Goal: Transaction & Acquisition: Purchase product/service

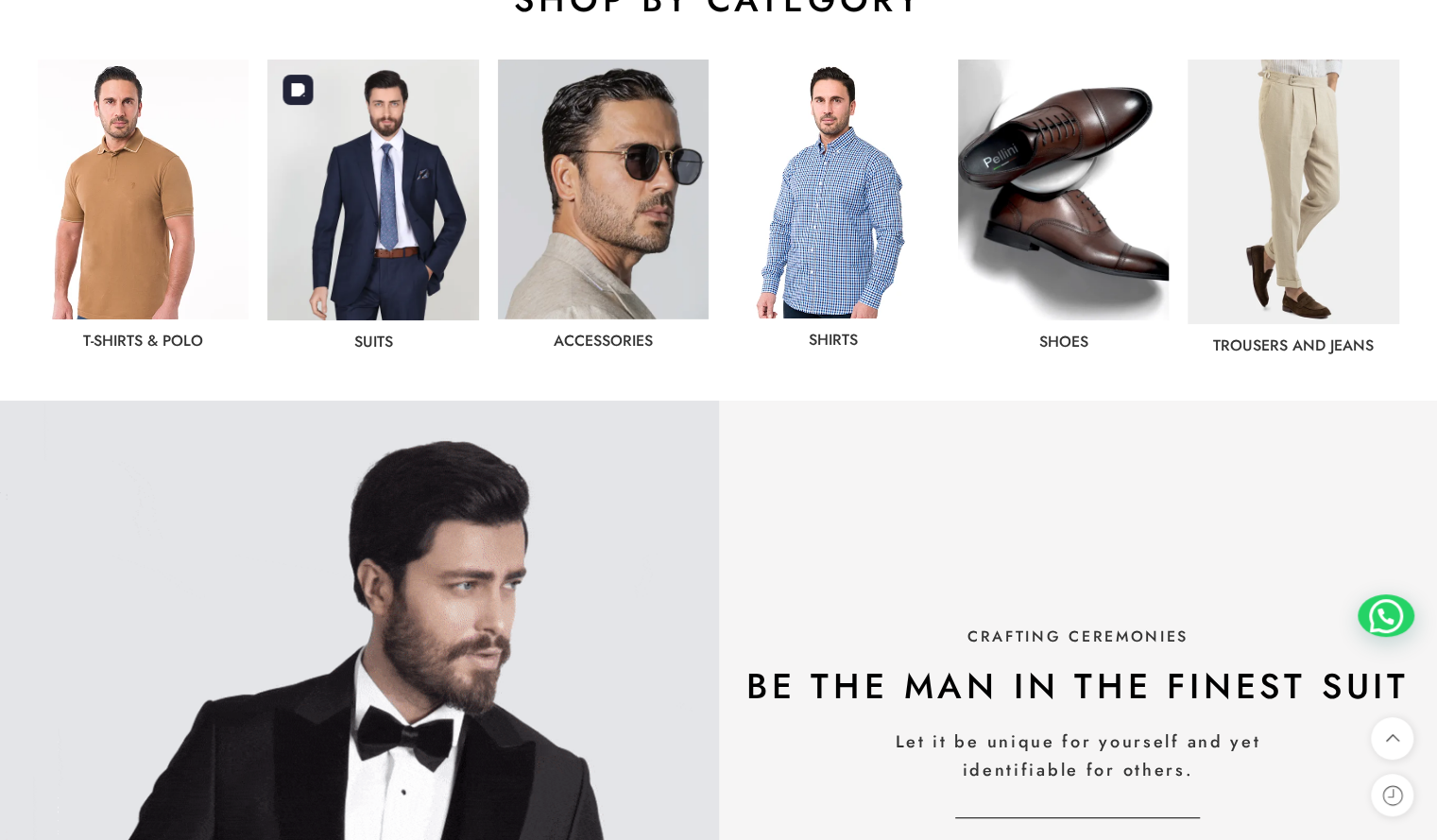
click at [385, 256] on img at bounding box center [372, 190] width 211 height 261
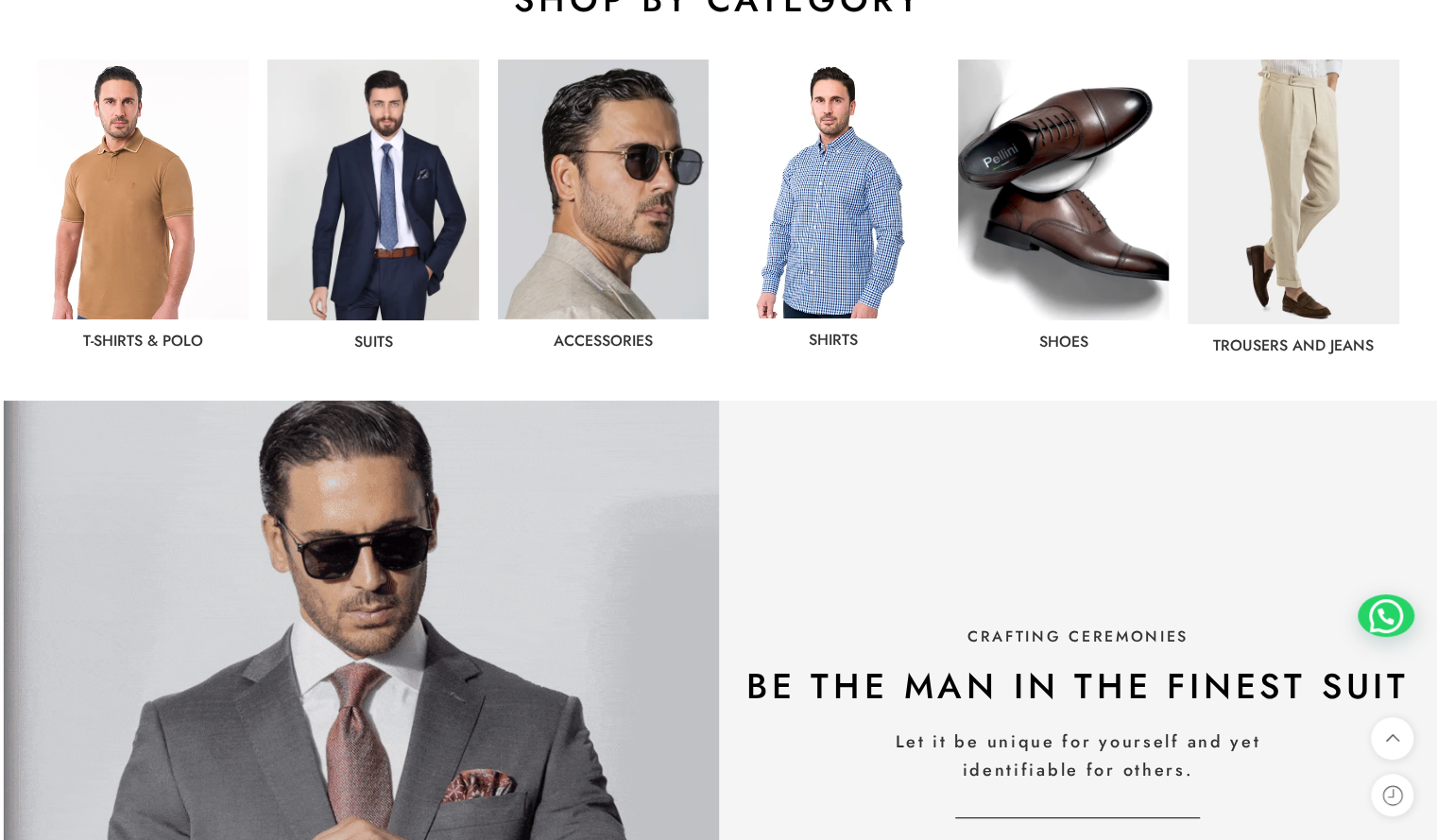
click at [374, 347] on link "Suits" at bounding box center [373, 342] width 38 height 22
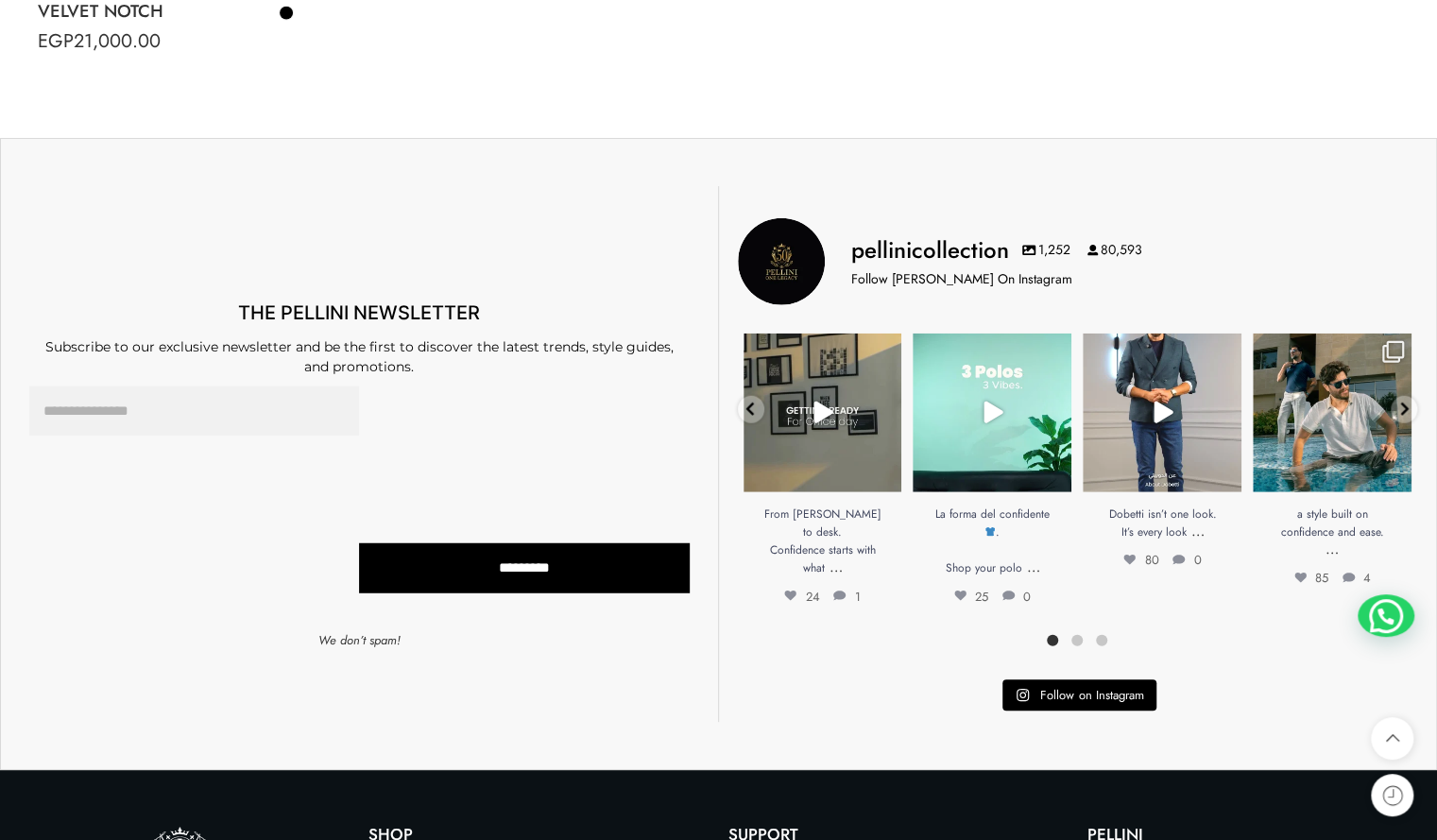
scroll to position [7222, 0]
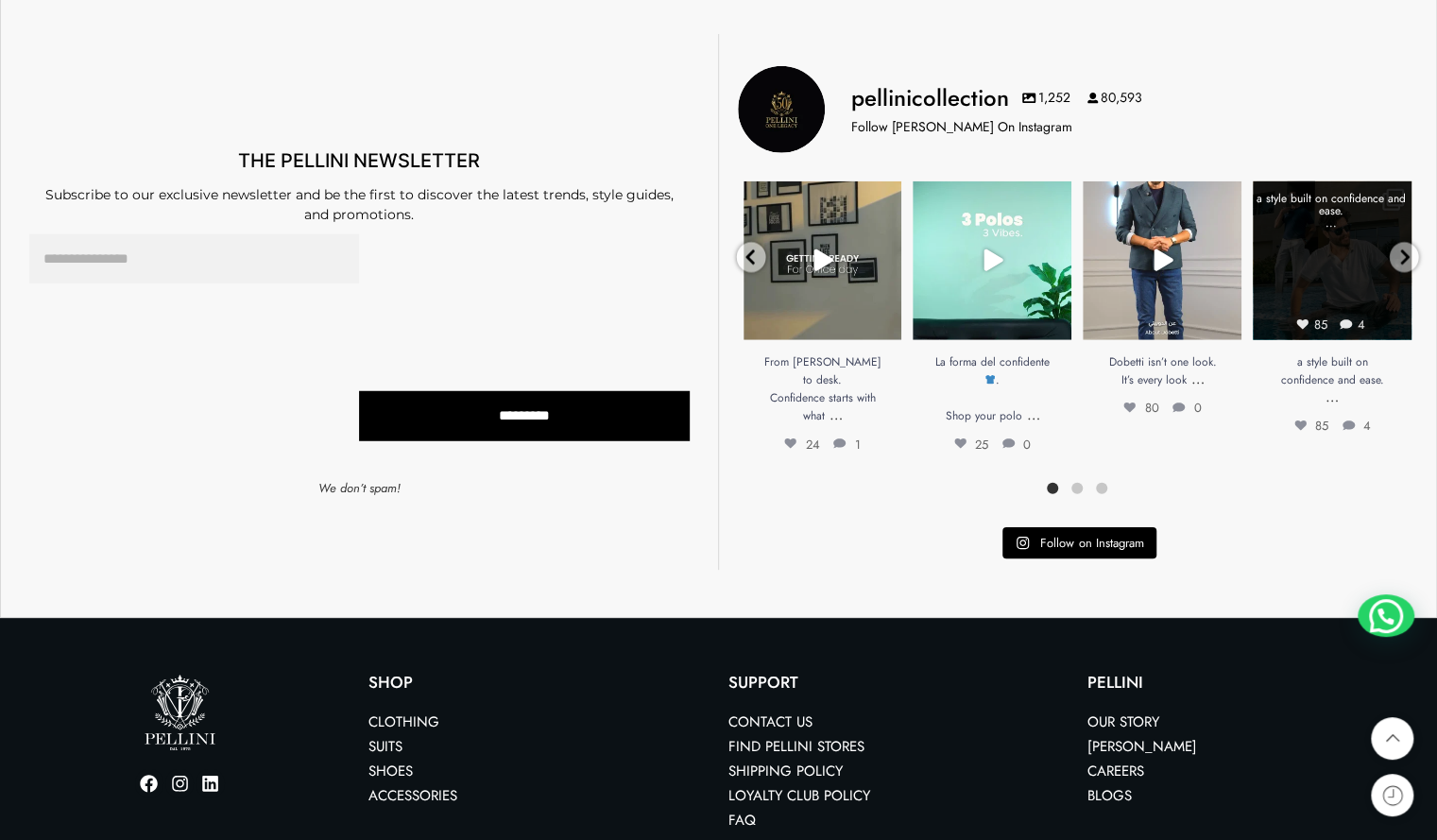
click at [1327, 283] on link "Open" at bounding box center [1332, 260] width 159 height 159
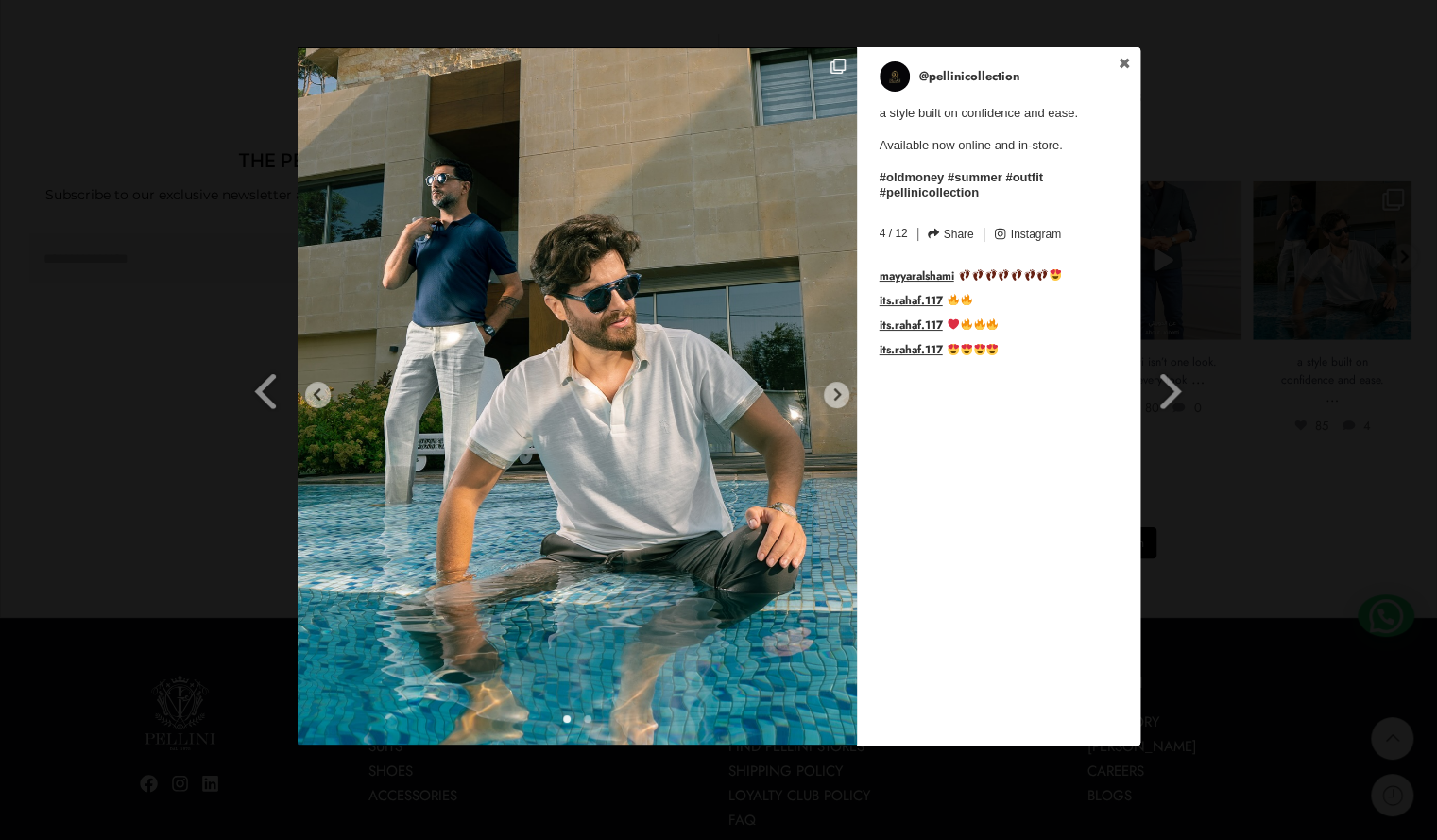
click at [1347, 466] on div "Previous Slide Next Slide @pellinicollection a style built on confidence and ea…" at bounding box center [718, 398] width 1437 height 702
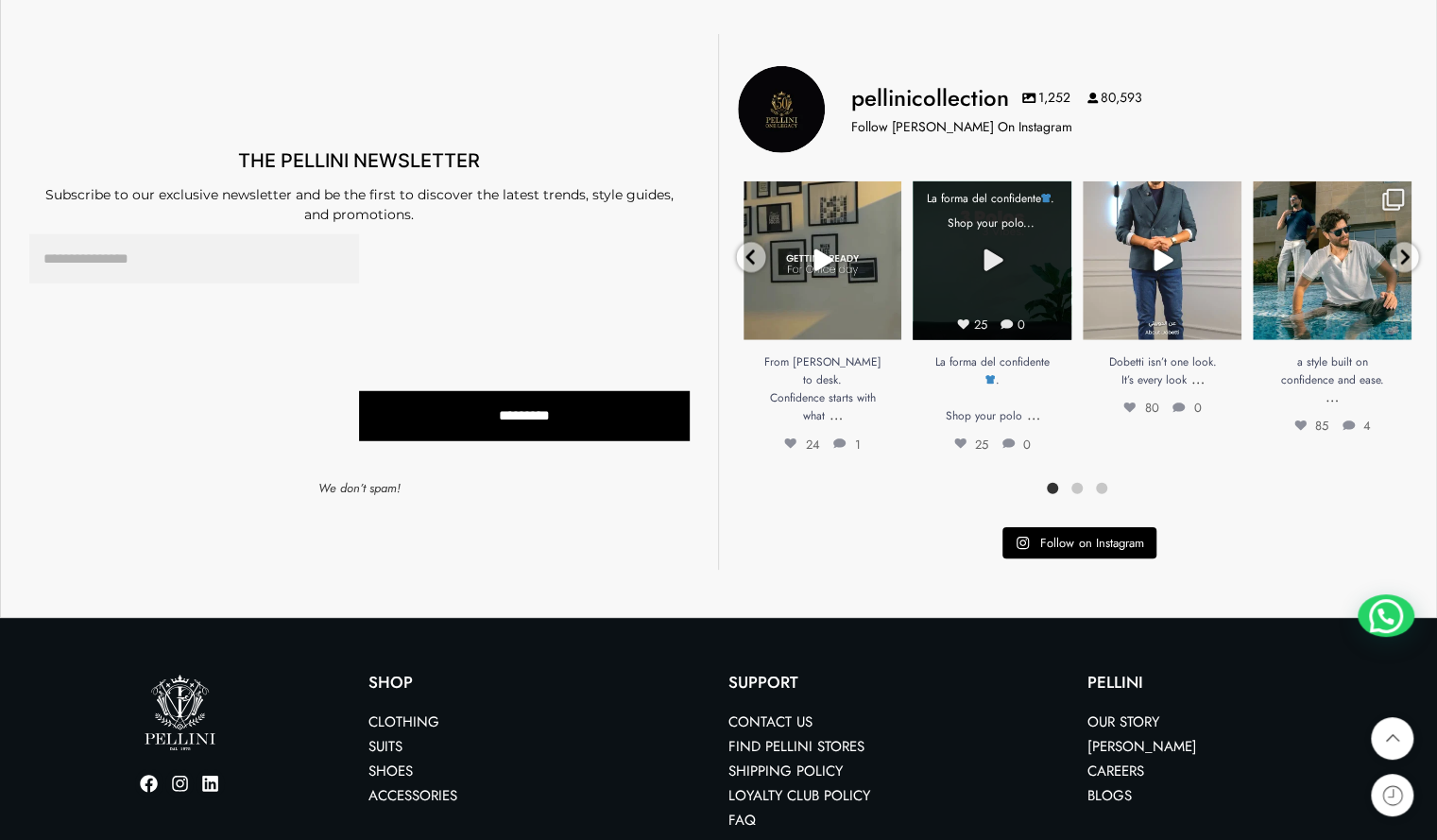
click at [1022, 257] on link "Open" at bounding box center [991, 260] width 159 height 159
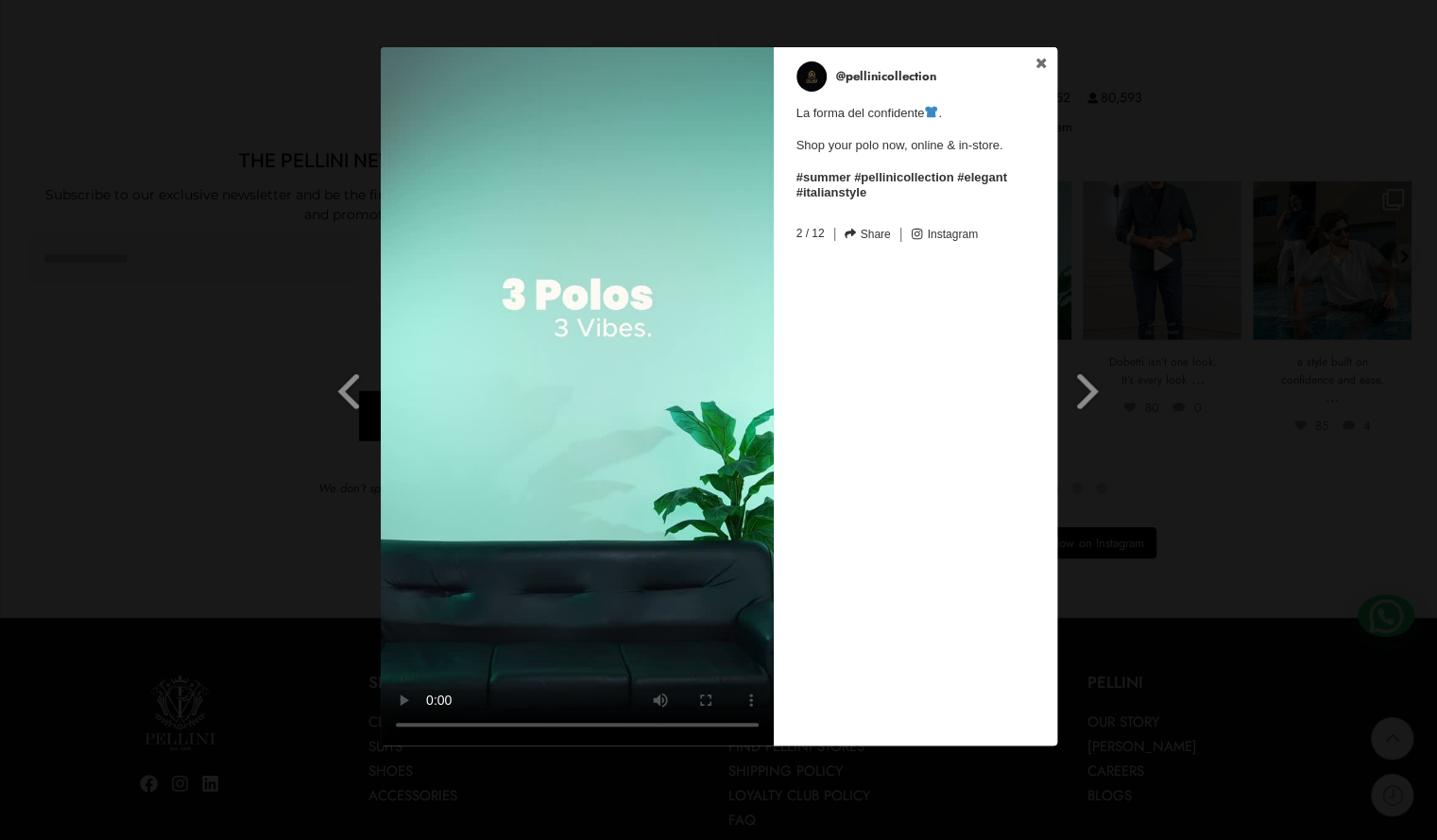
click at [1203, 459] on div "Previous Slide Next Slide @pellinicollection La forma del confidente . Shop you…" at bounding box center [718, 398] width 1437 height 702
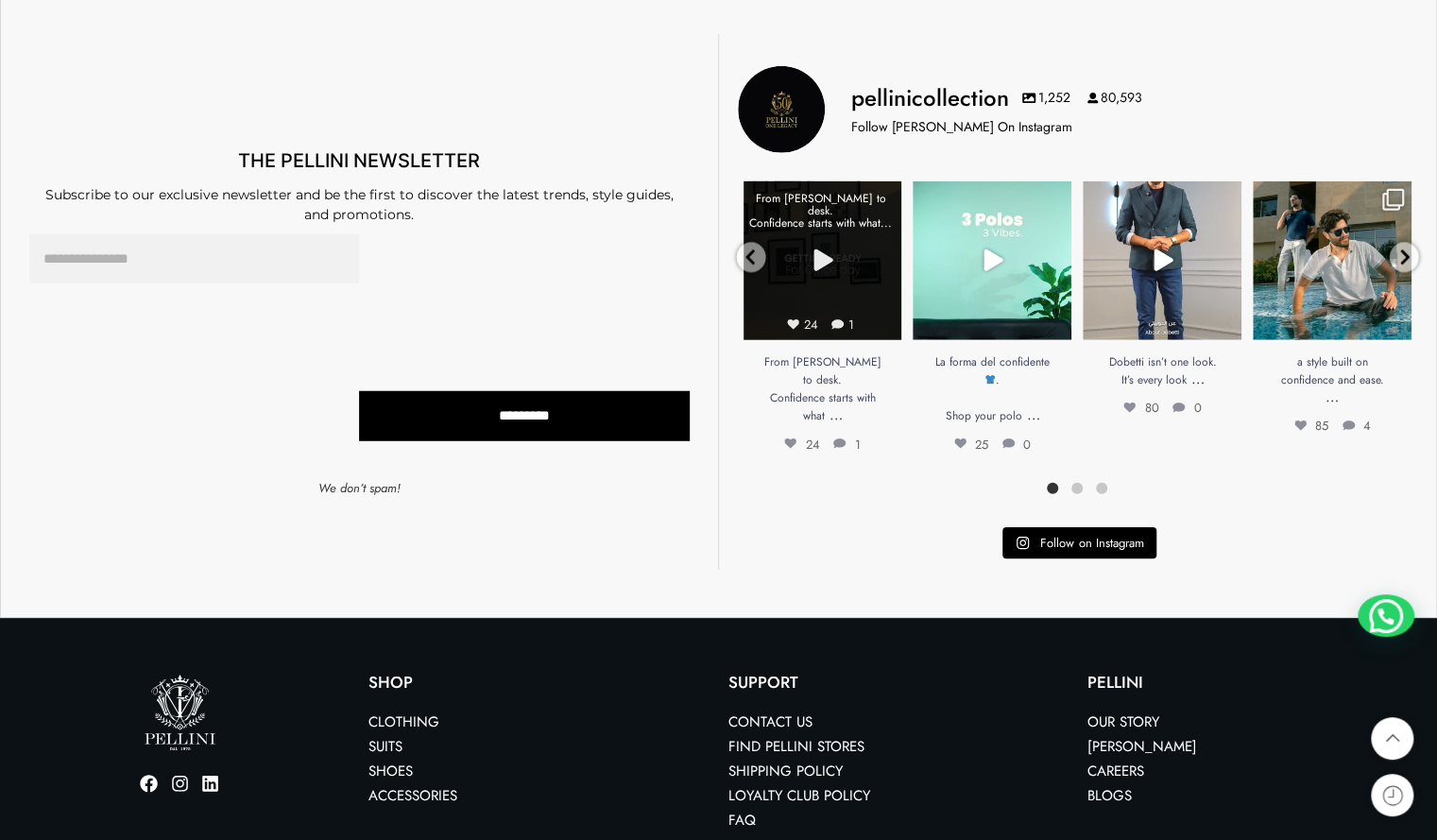
click at [800, 261] on link "Open" at bounding box center [823, 260] width 159 height 159
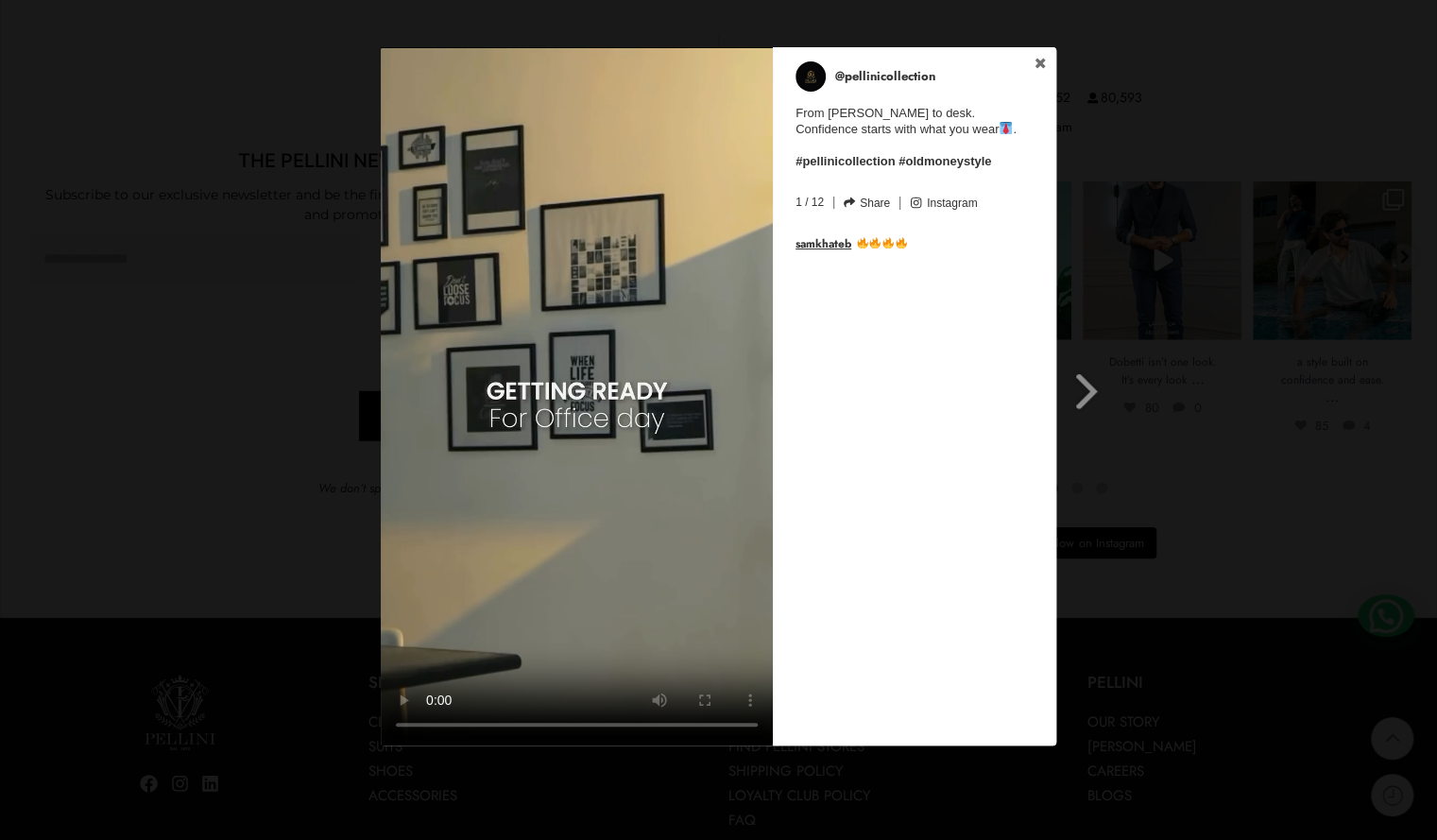
click at [1185, 489] on div "Previous Slide Next Slide @pellinicollection From [PERSON_NAME] to desk. Confid…" at bounding box center [718, 398] width 1437 height 702
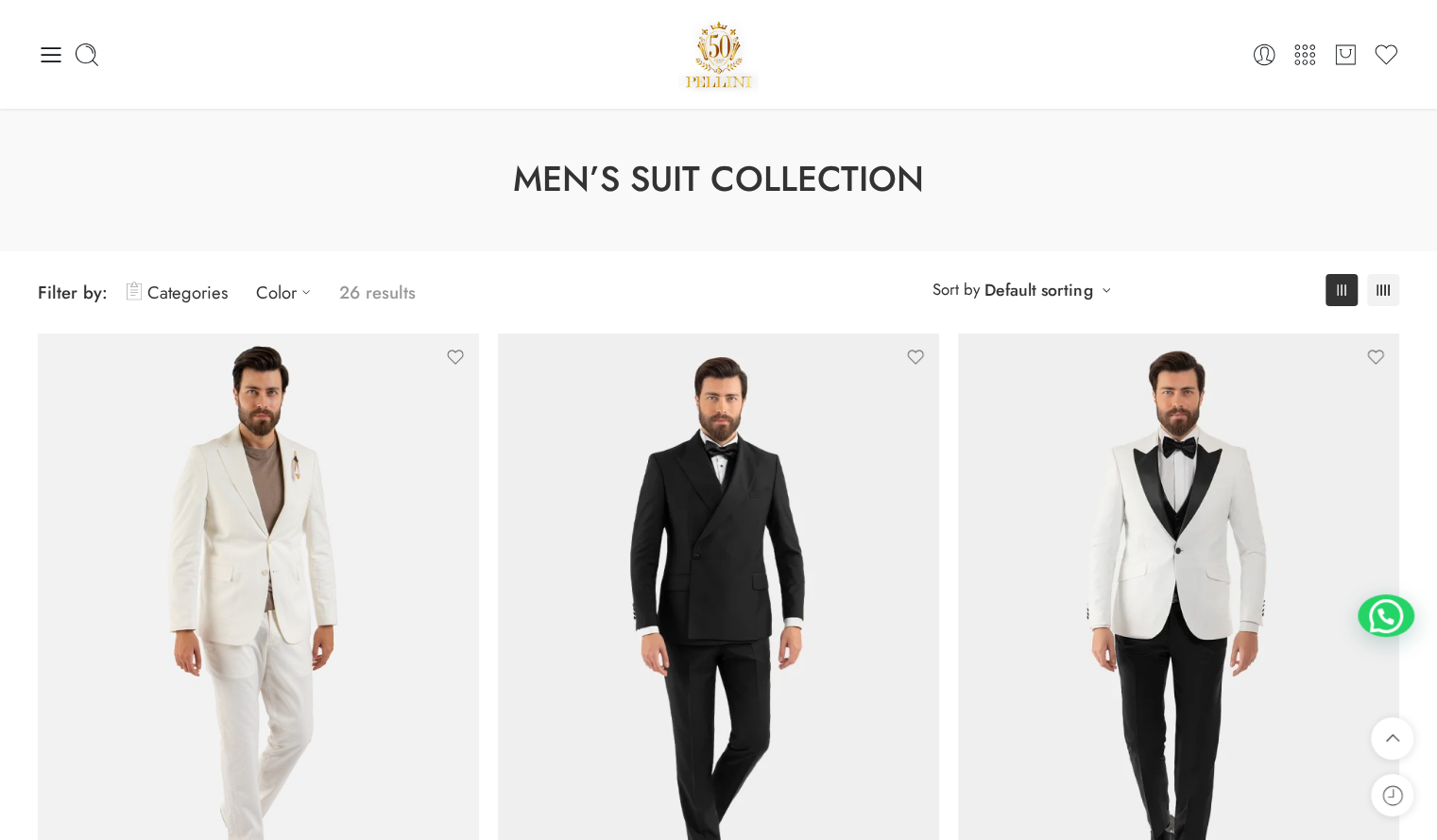
scroll to position [0, 0]
click at [45, 52] on icon at bounding box center [50, 54] width 26 height 26
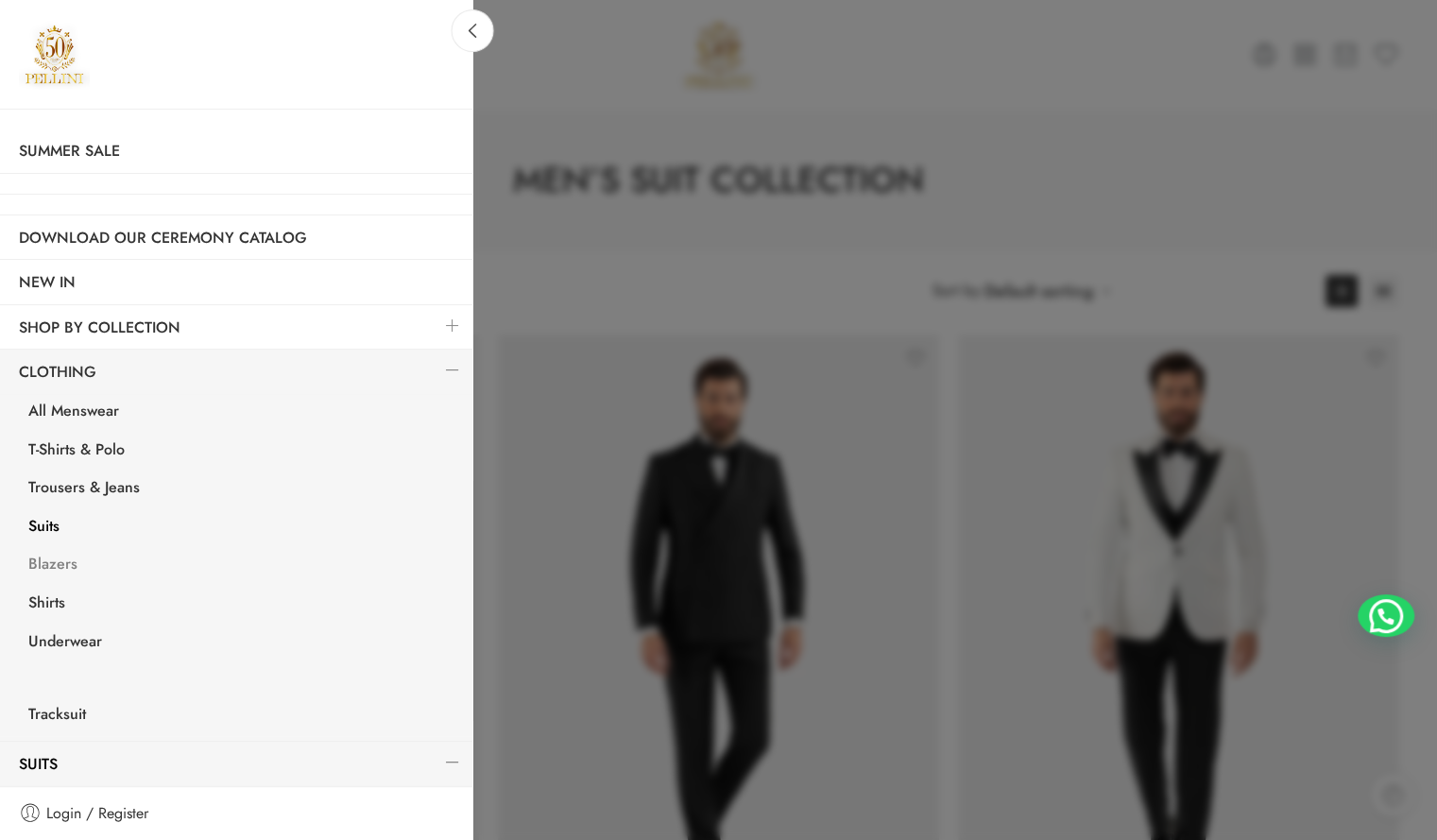
click at [50, 564] on link "Blazers" at bounding box center [241, 566] width 463 height 38
